Goal: Task Accomplishment & Management: Manage account settings

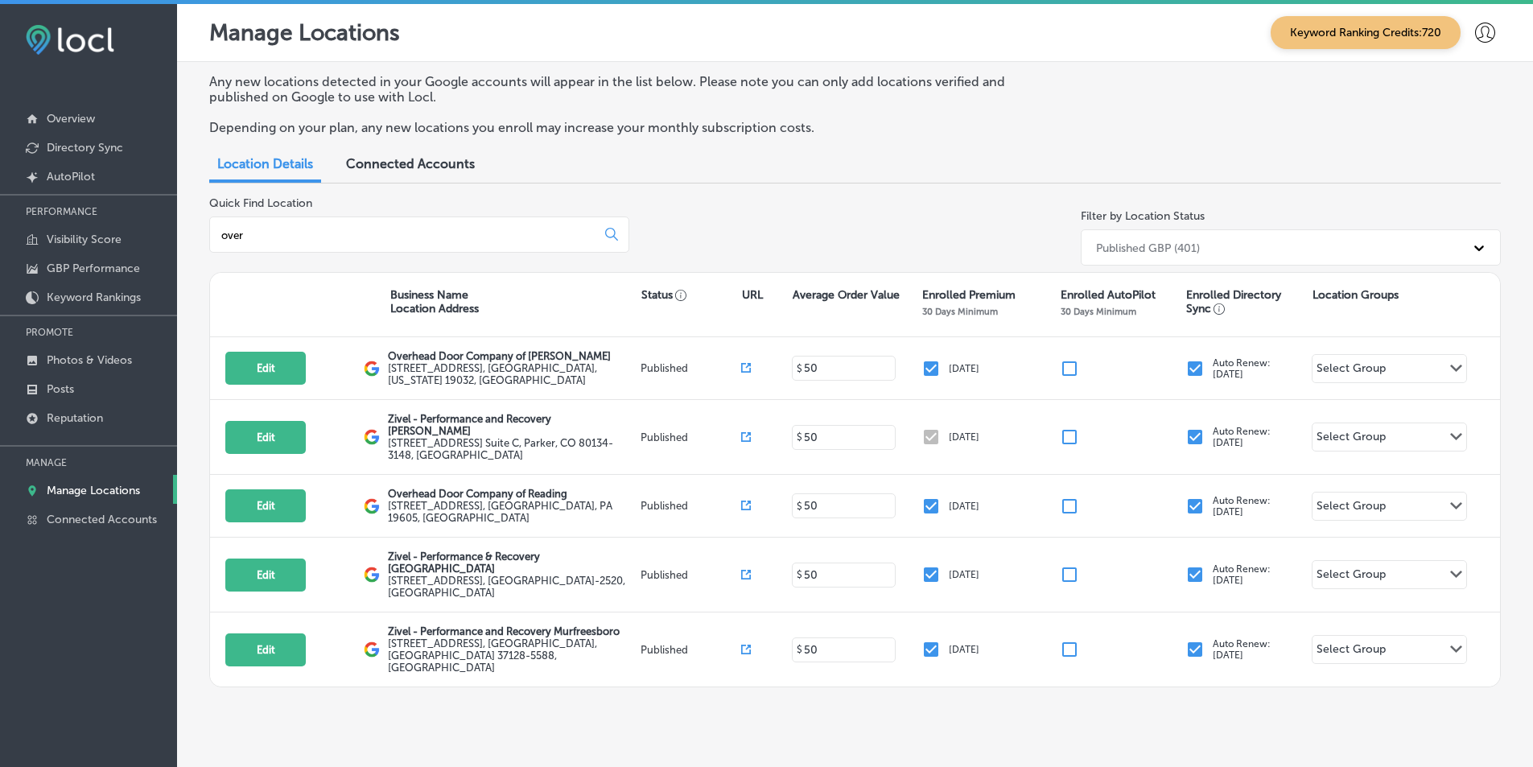
click at [93, 484] on p "Manage Locations" at bounding box center [93, 491] width 93 height 14
click at [534, 236] on input "over" at bounding box center [406, 235] width 373 height 14
drag, startPoint x: 308, startPoint y: 233, endPoint x: 216, endPoint y: 238, distance: 92.7
click at [216, 238] on div "over" at bounding box center [419, 234] width 420 height 36
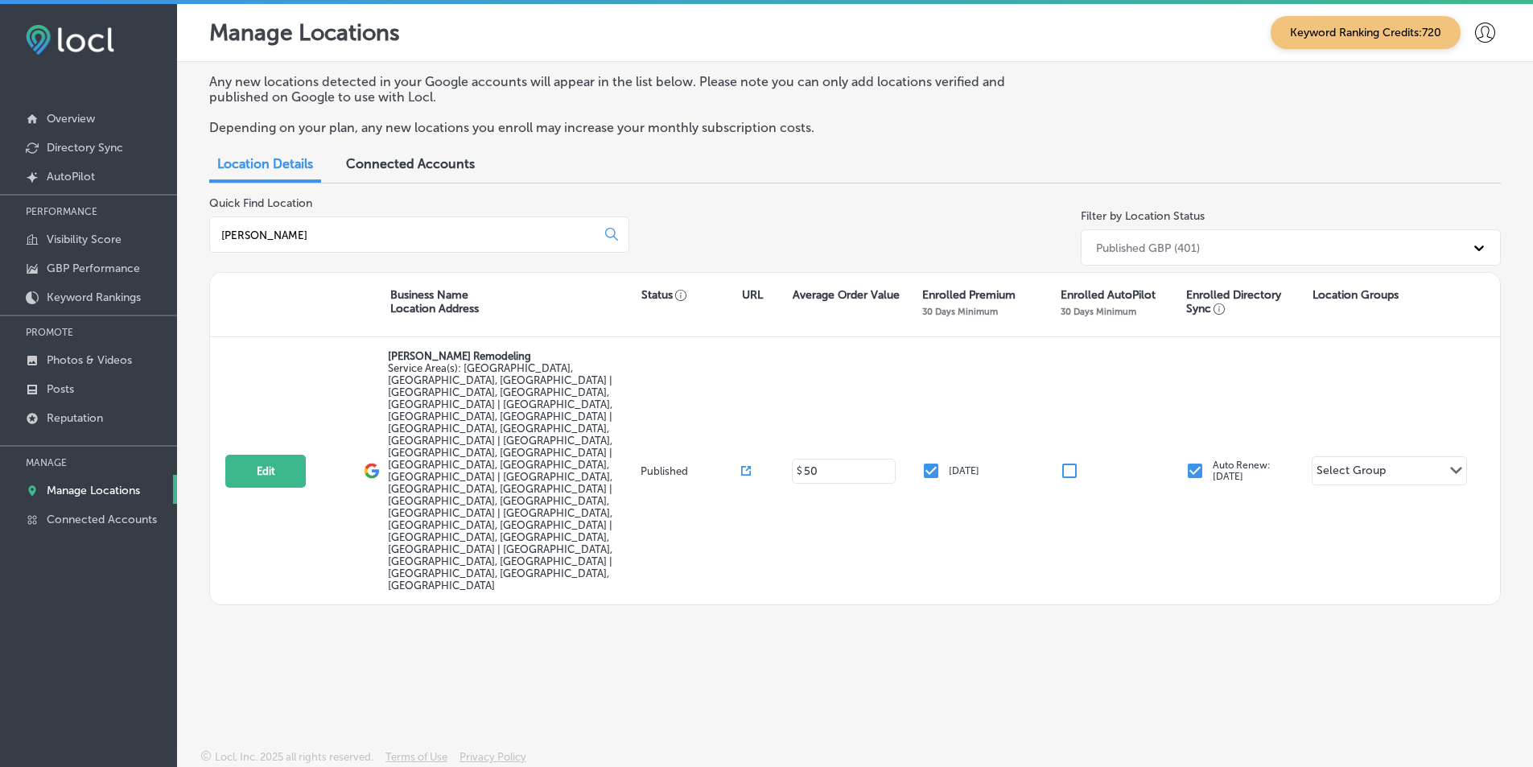
click at [240, 233] on input "[PERSON_NAME]" at bounding box center [406, 235] width 373 height 14
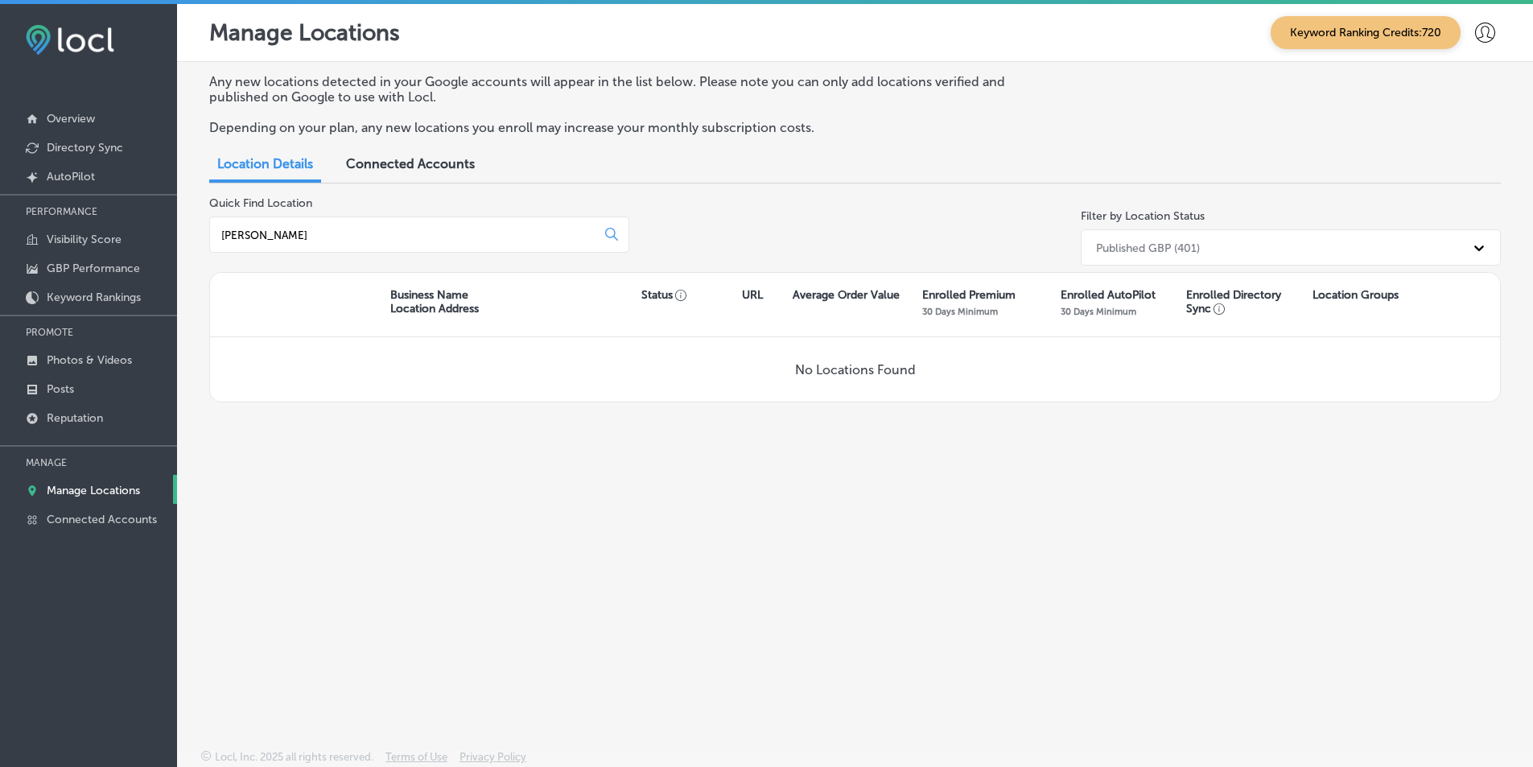
type input "[PERSON_NAME]"
click at [419, 506] on div "Any new locations detected in your Google accounts will appear in the list belo…" at bounding box center [855, 368] width 1356 height 612
click at [609, 231] on icon at bounding box center [612, 235] width 14 height 14
drag, startPoint x: 253, startPoint y: 237, endPoint x: 208, endPoint y: 237, distance: 45.1
click at [208, 237] on div "Any new locations detected in your Google accounts will appear in the list belo…" at bounding box center [855, 368] width 1356 height 612
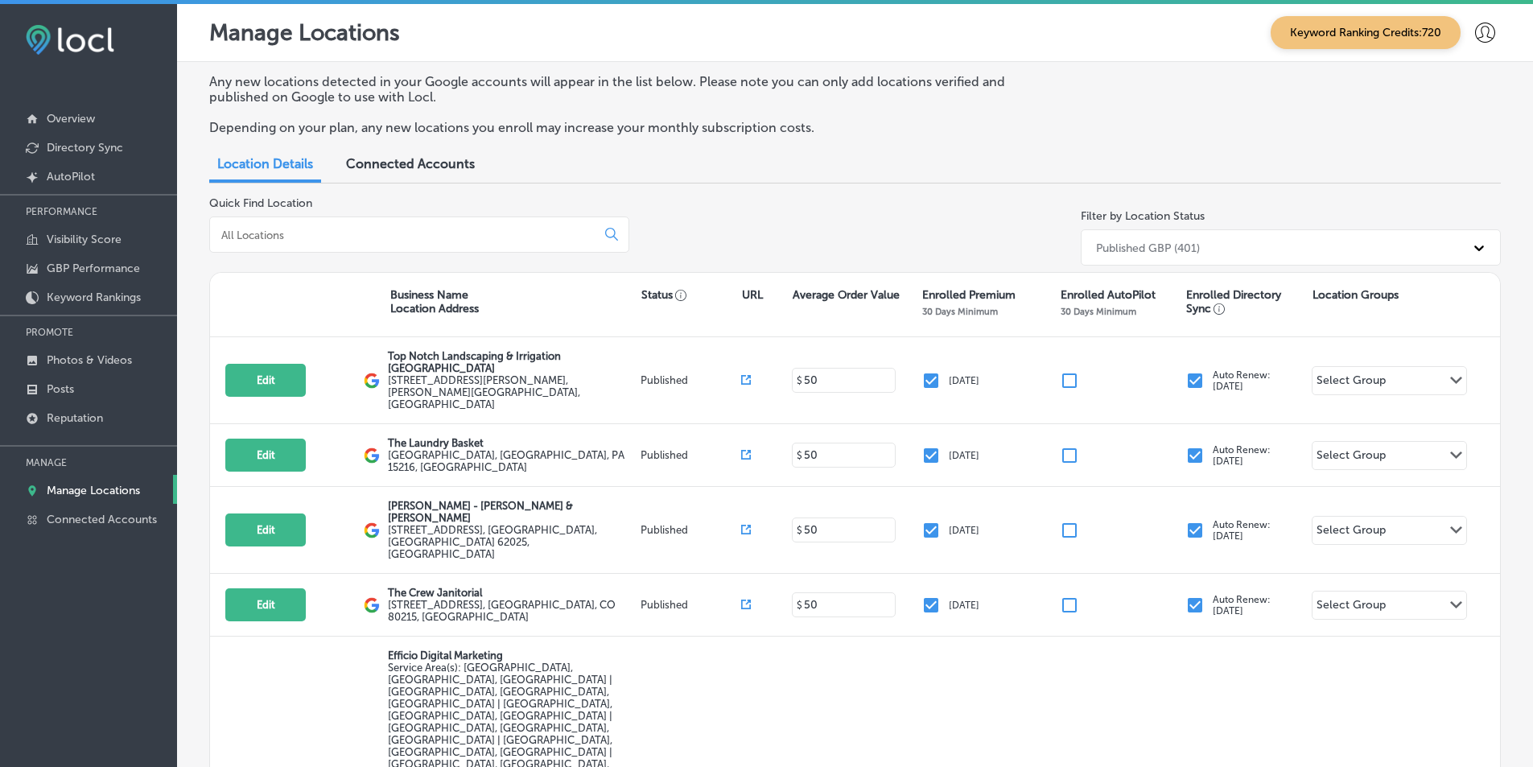
click at [564, 238] on input at bounding box center [406, 235] width 373 height 14
drag, startPoint x: 459, startPoint y: 230, endPoint x: 290, endPoint y: 238, distance: 168.4
click at [290, 238] on input at bounding box center [406, 235] width 373 height 14
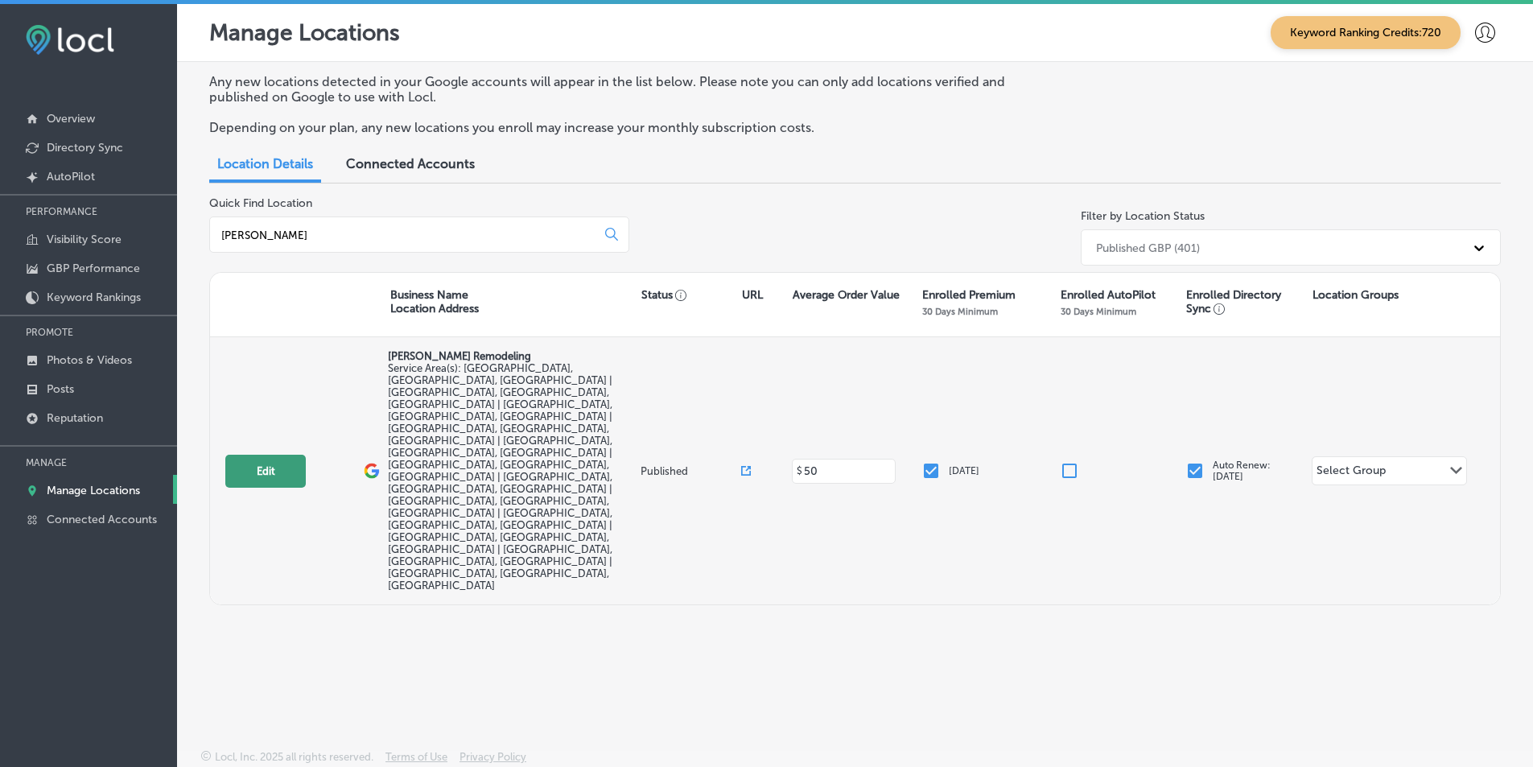
type input "[PERSON_NAME]"
click at [282, 455] on button "Edit" at bounding box center [265, 471] width 80 height 33
select select "US"
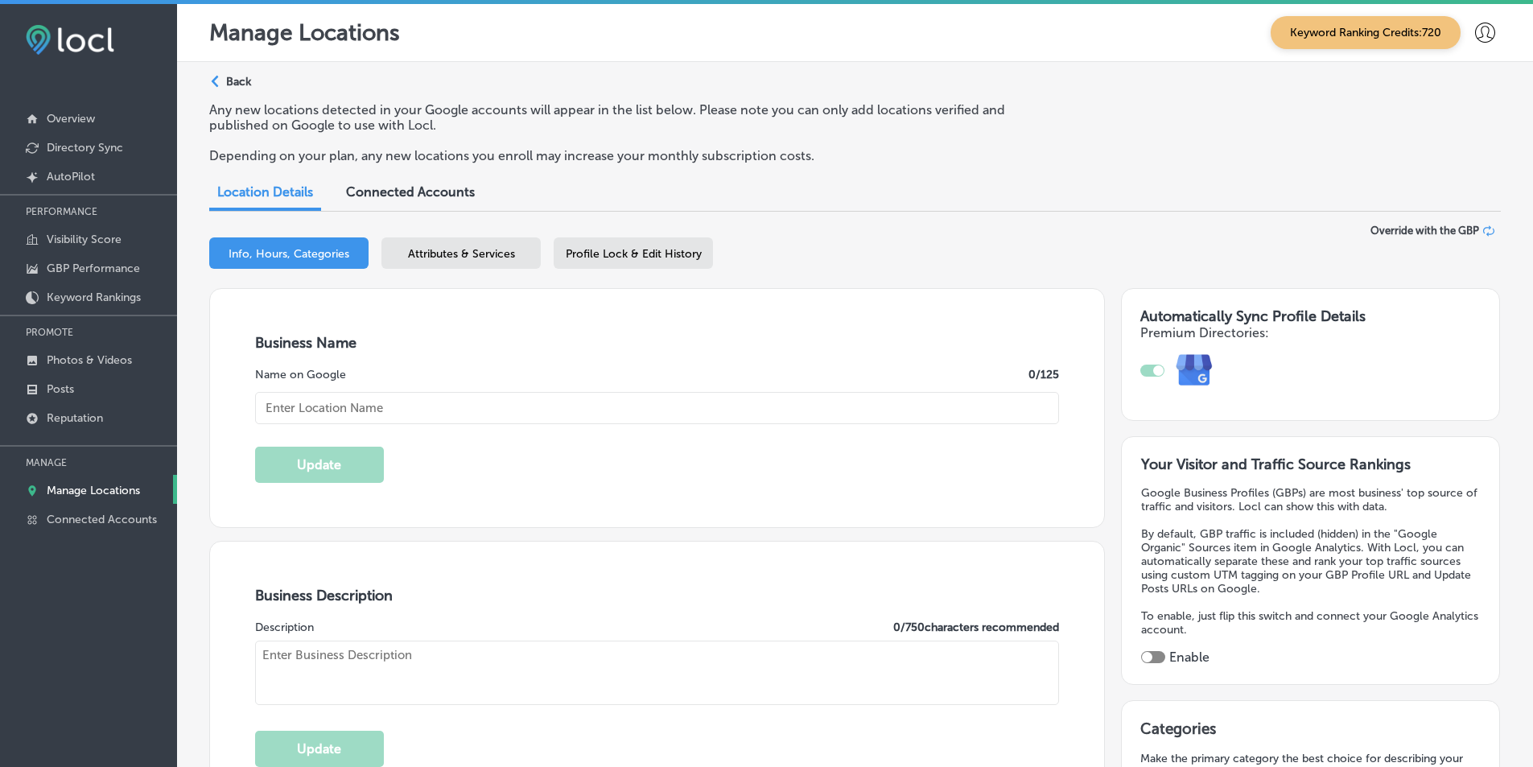
type input "[PERSON_NAME] Remodeling"
checkbox input "true"
type input "[STREET_ADDRESS]"
type input "Redlands"
type input "92374"
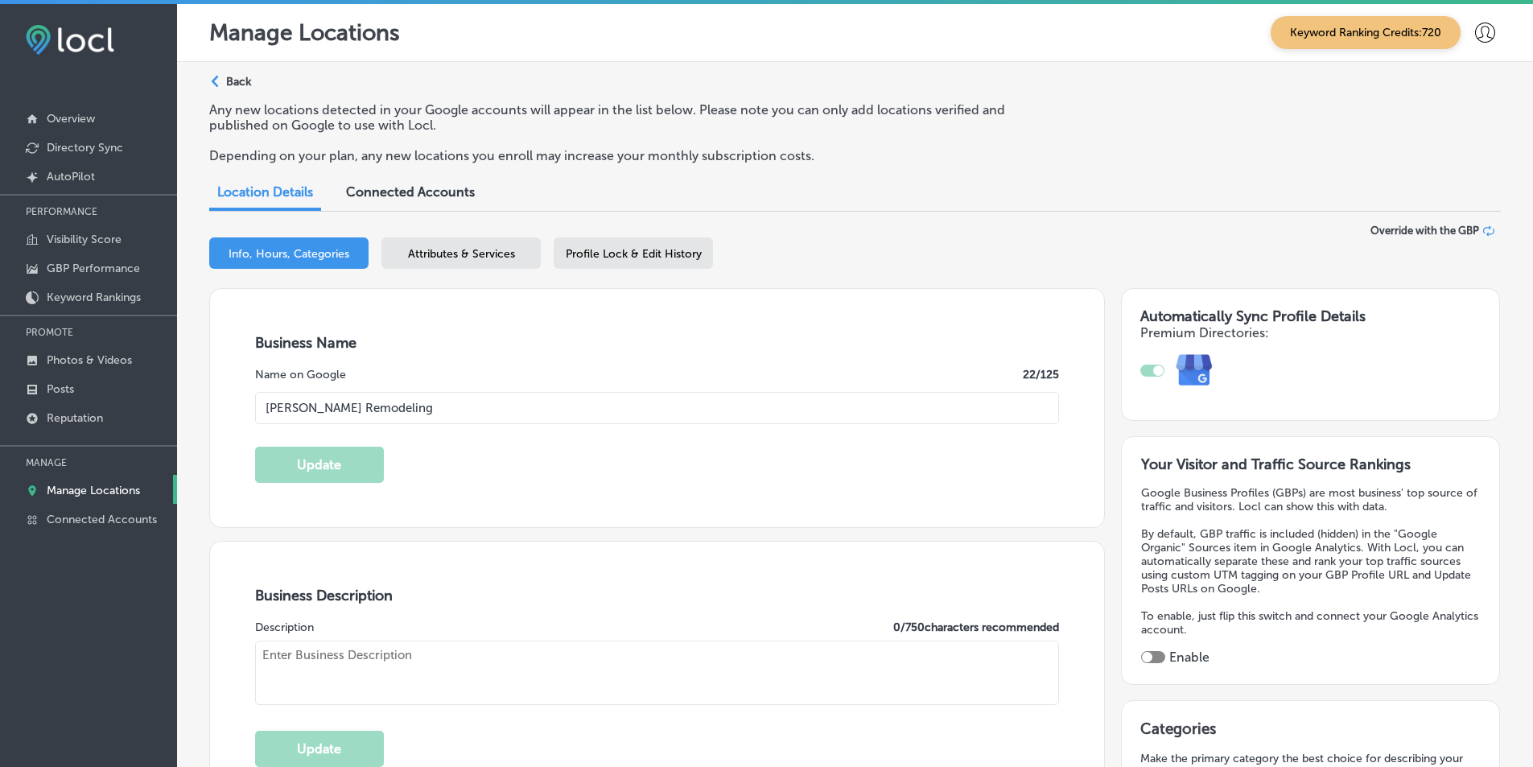
type input "US"
type input "[URL][DOMAIN_NAME]"
type textarea "[PERSON_NAME] Remodeling is a trusted home remodeling company serving [GEOGRAPH…"
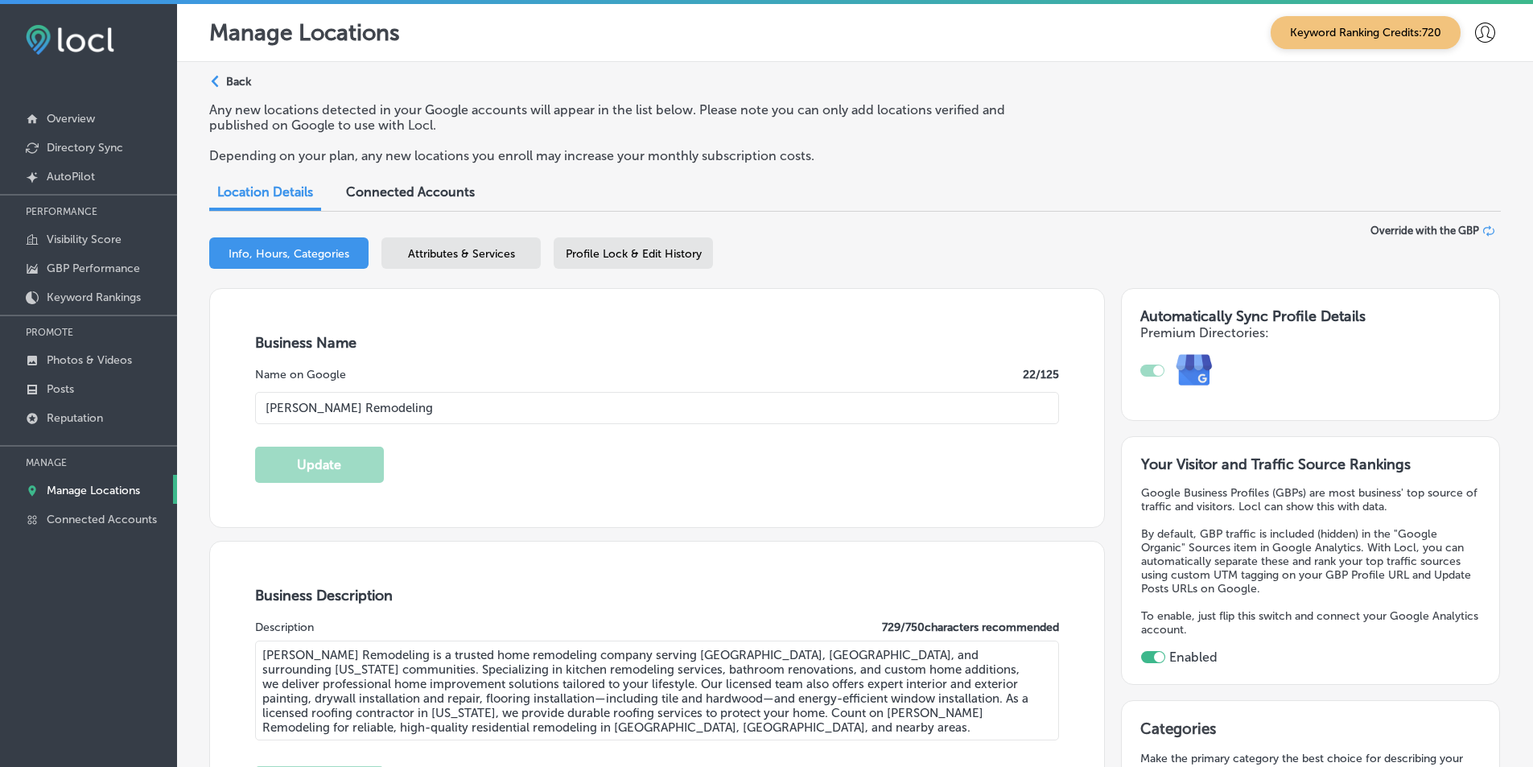
type input "[PHONE_NUMBER]"
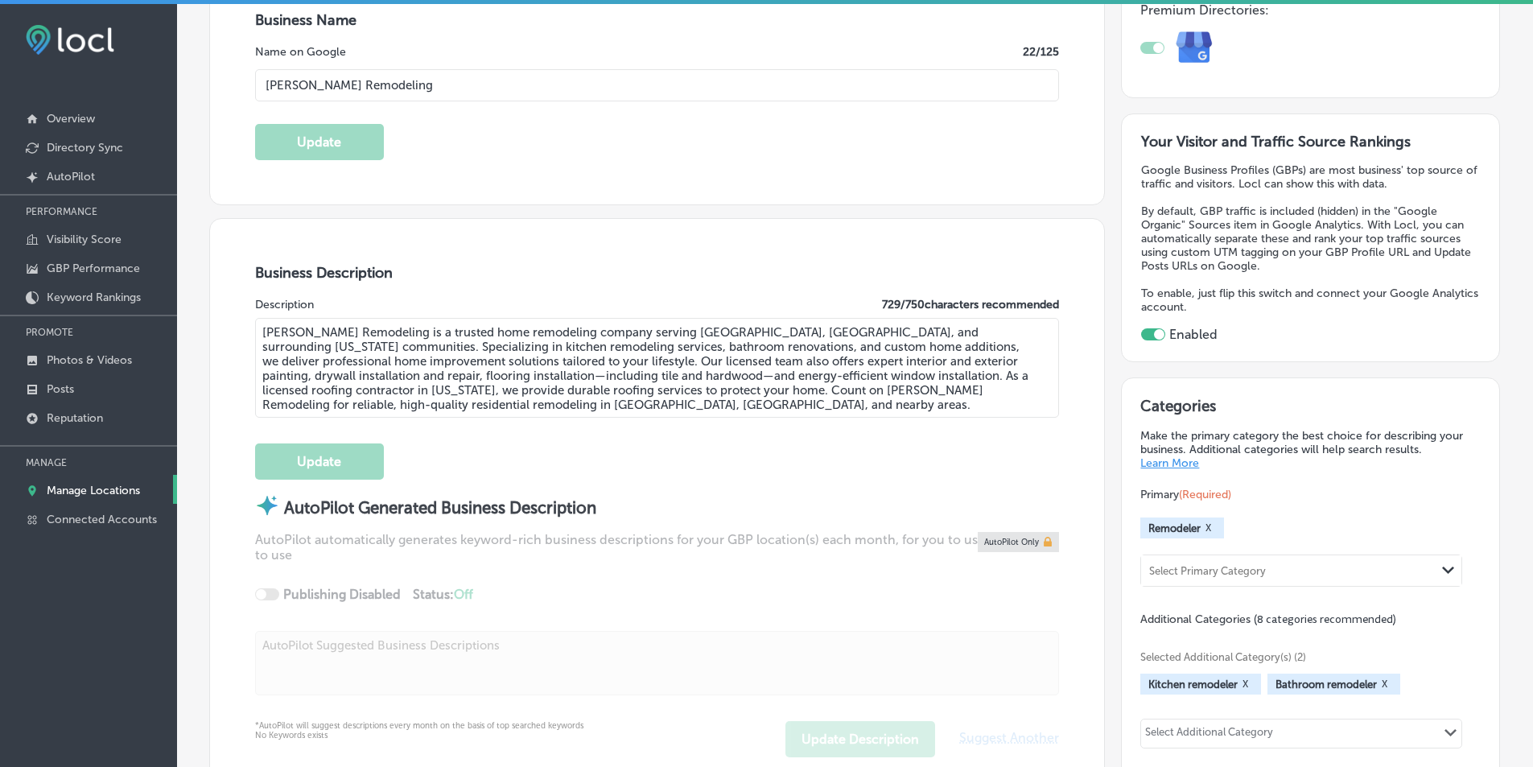
scroll to position [402, 0]
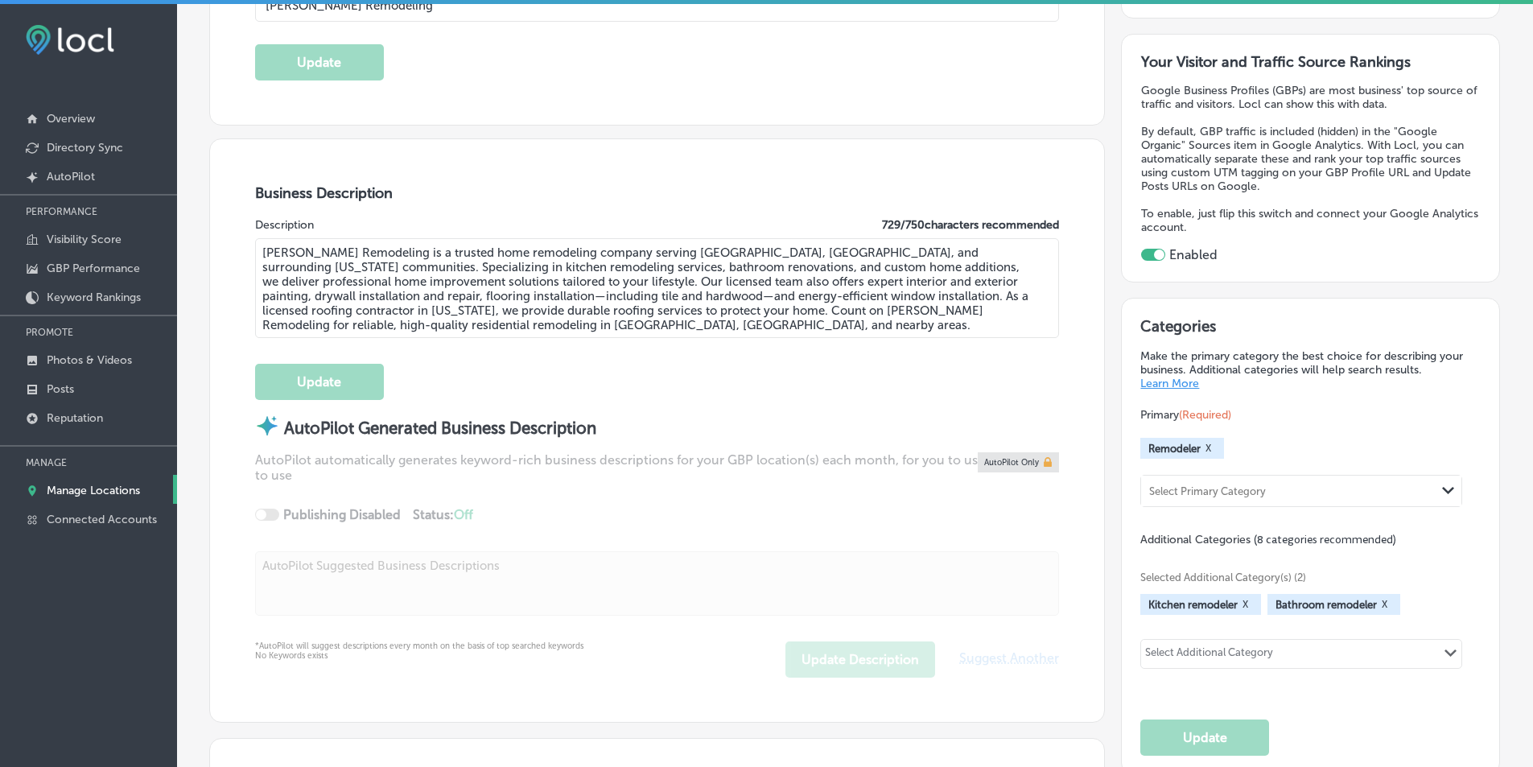
click at [1170, 383] on link "Learn More" at bounding box center [1169, 384] width 59 height 14
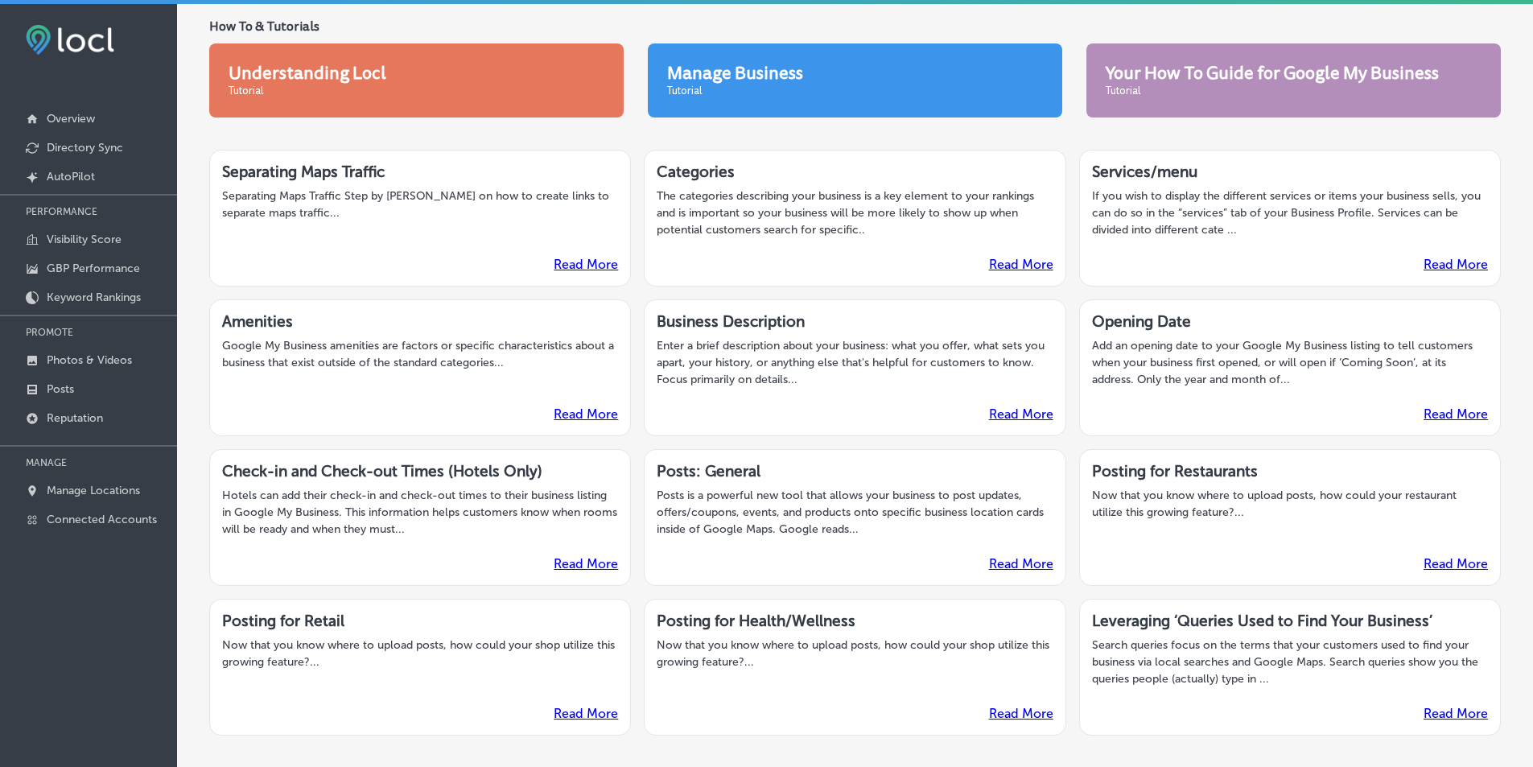
scroll to position [161, 0]
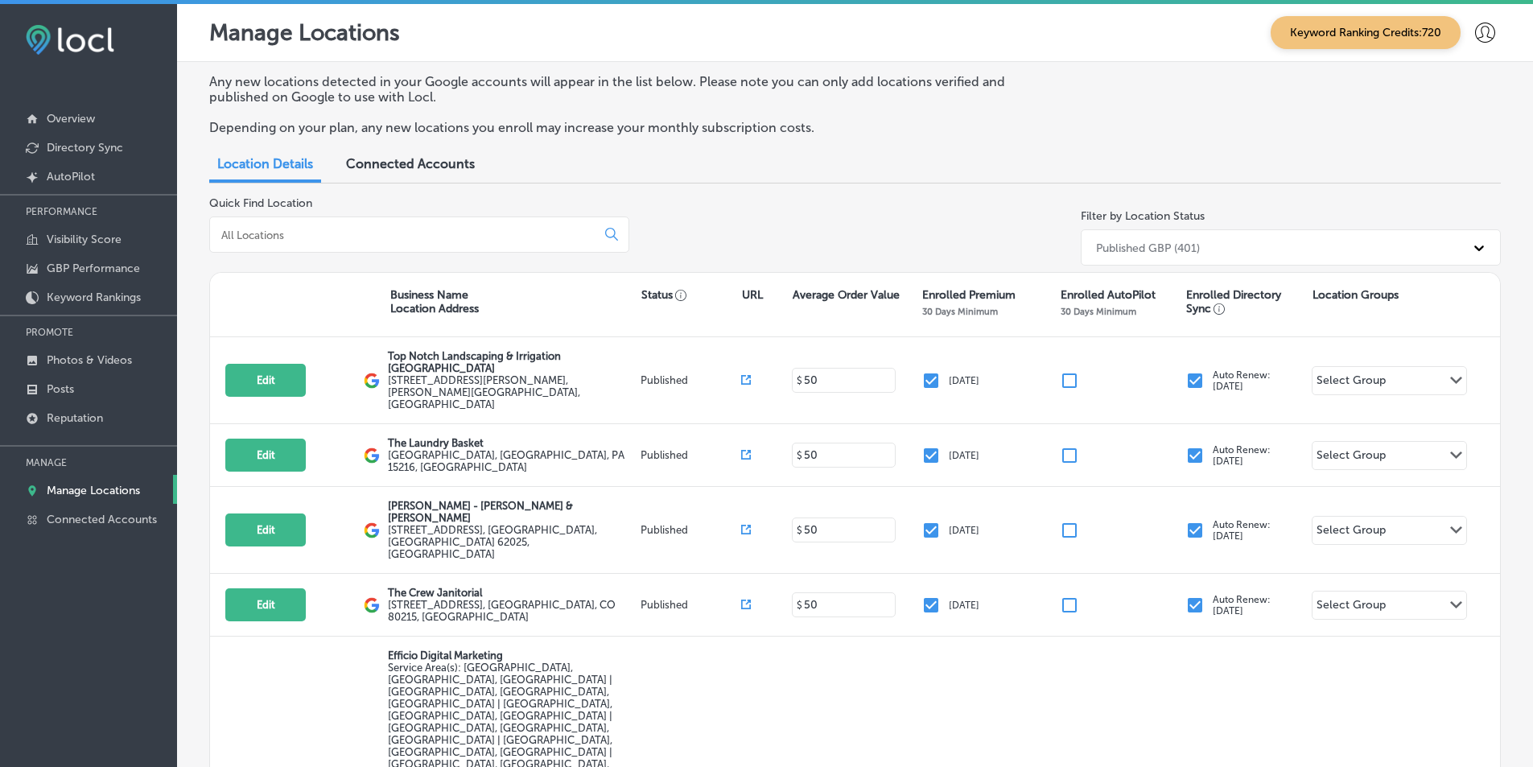
click at [300, 229] on input at bounding box center [406, 235] width 373 height 14
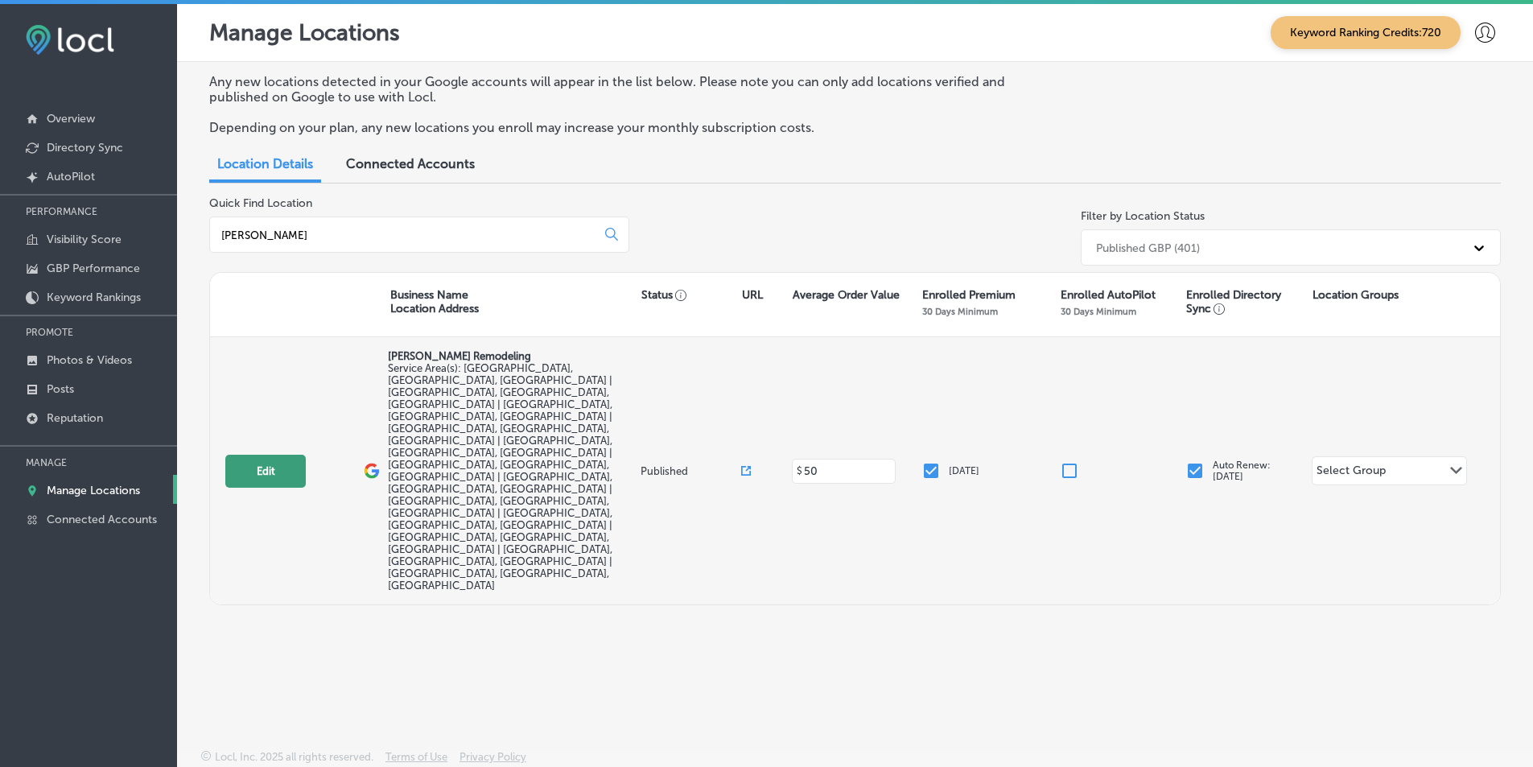
type input "[PERSON_NAME]"
click at [274, 455] on button "Edit" at bounding box center [265, 471] width 80 height 33
select select "US"
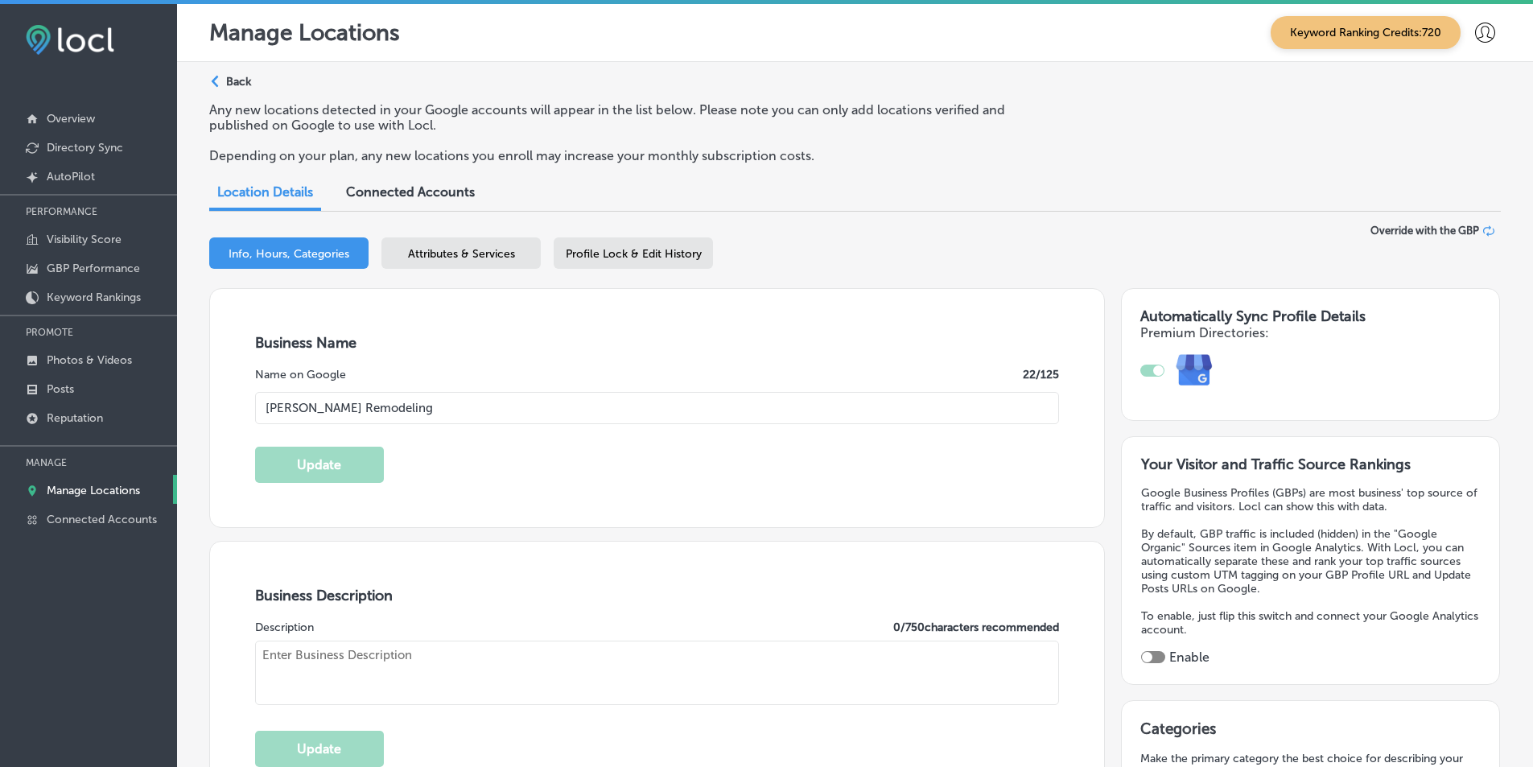
type input "[PERSON_NAME] Remodeling"
type input "[URL][DOMAIN_NAME]"
type input "[PHONE_NUMBER]"
checkbox input "true"
type textarea "[PERSON_NAME] Remodeling is a trusted home remodeling company serving [GEOGRAPH…"
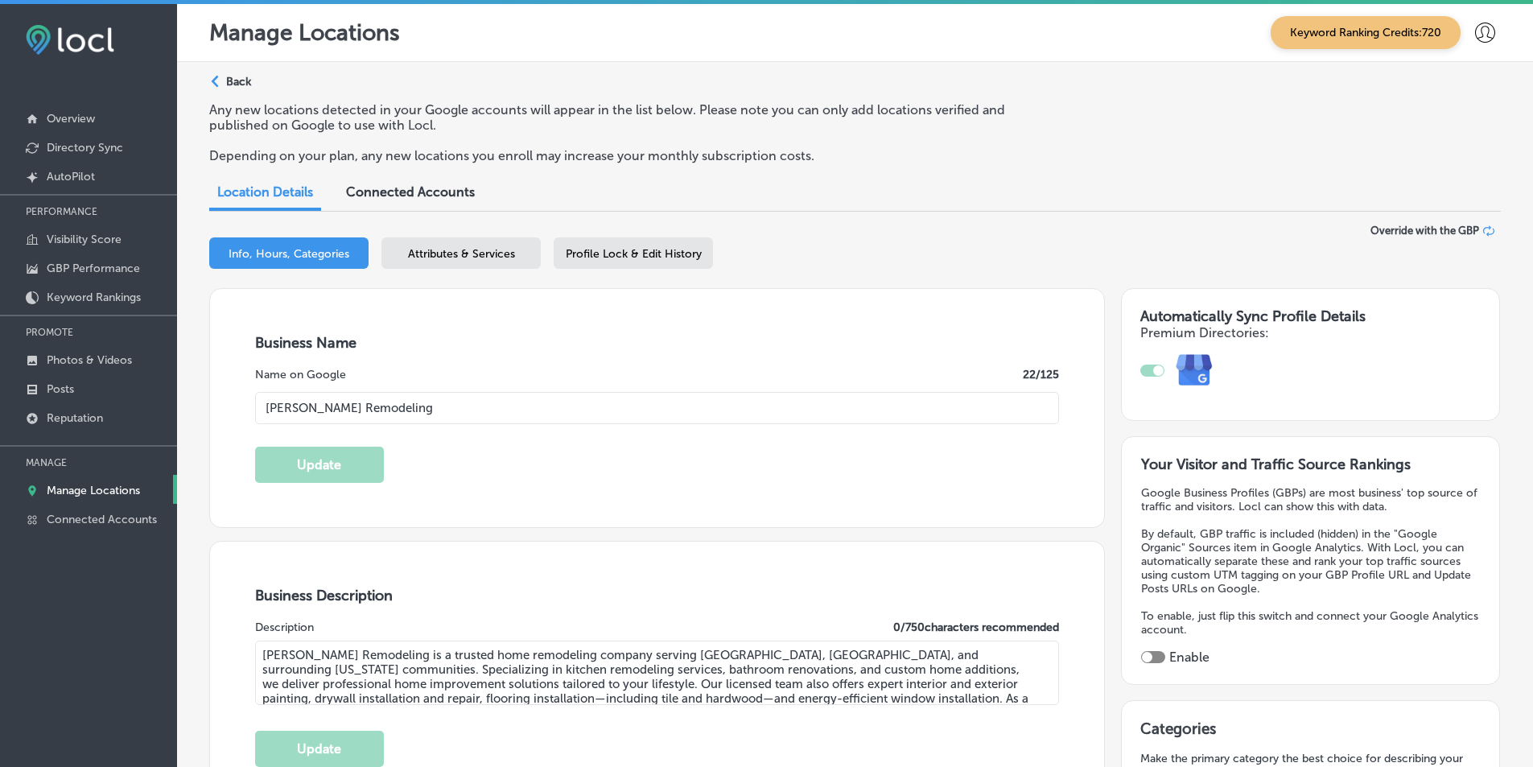
type input "[STREET_ADDRESS]"
type input "Redlands"
type input "92374"
type input "US"
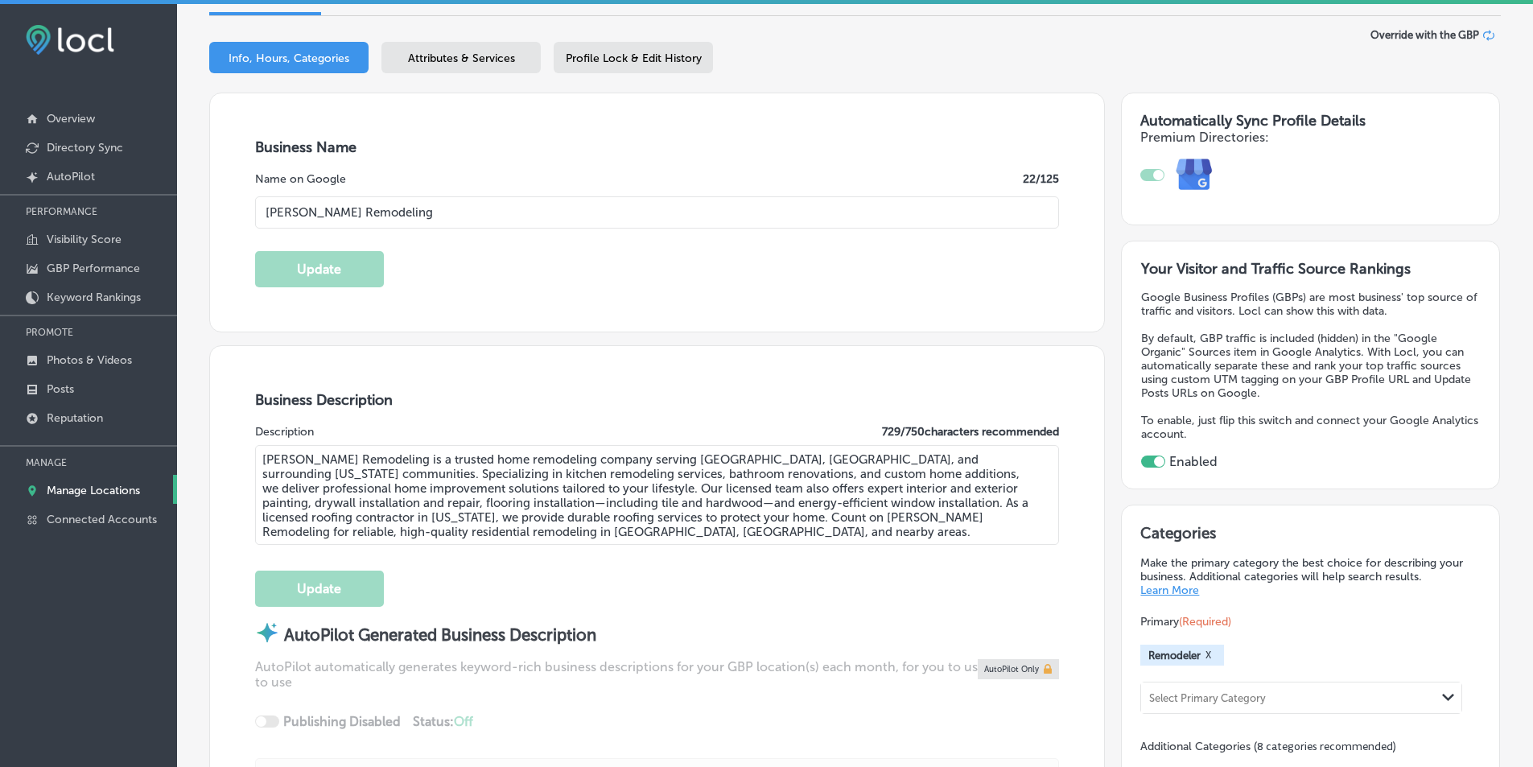
scroll to position [322, 0]
